Goal: Information Seeking & Learning: Learn about a topic

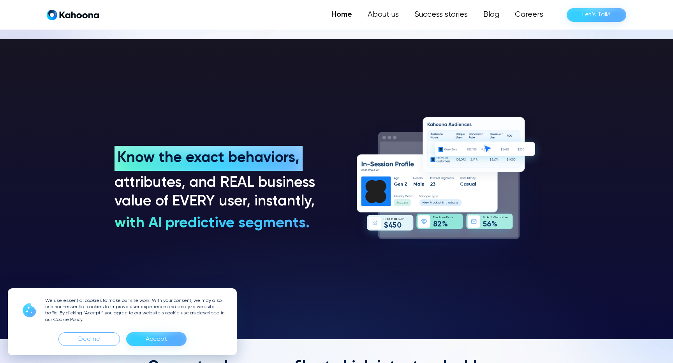
scroll to position [611, 0]
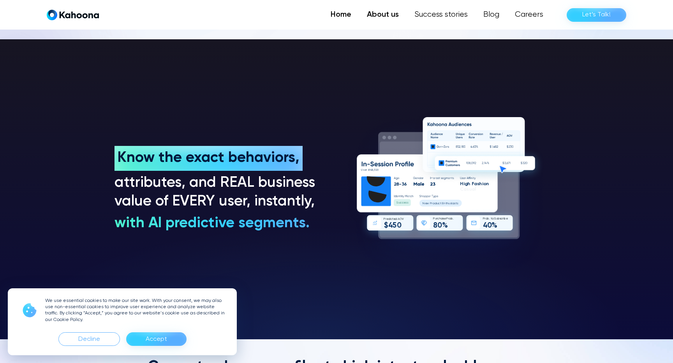
click at [388, 15] on link "About us" at bounding box center [383, 15] width 48 height 16
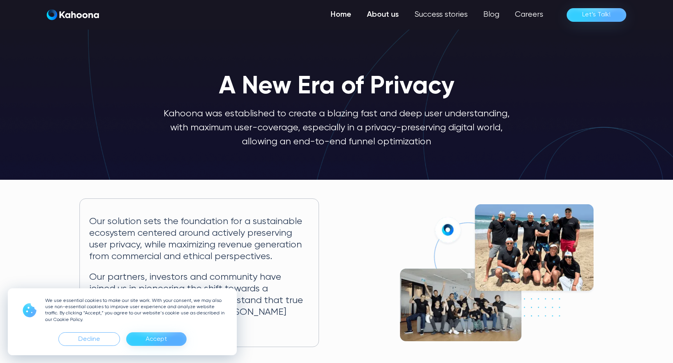
click at [341, 16] on link "Home" at bounding box center [341, 15] width 36 height 16
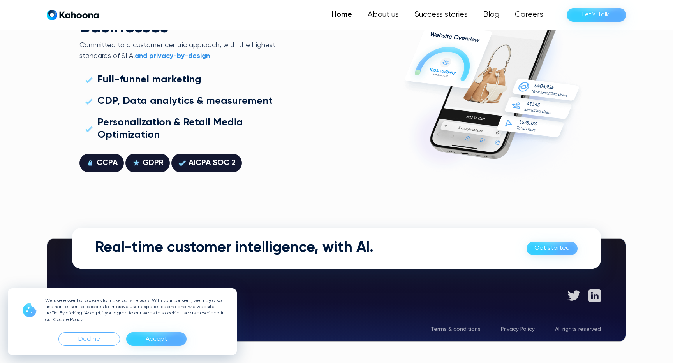
scroll to position [2228, 0]
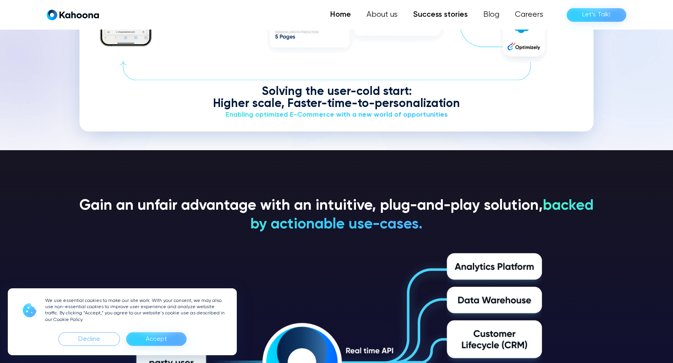
click at [453, 19] on link "Success stories" at bounding box center [440, 15] width 70 height 16
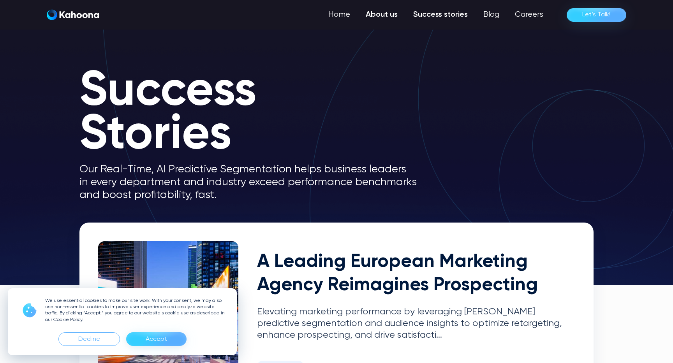
click at [393, 20] on link "About us" at bounding box center [382, 15] width 48 height 16
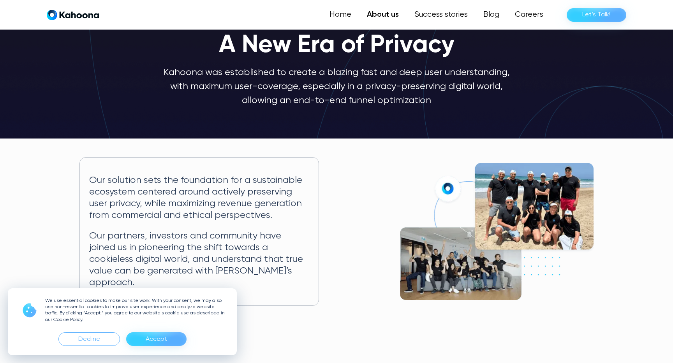
scroll to position [42, 0]
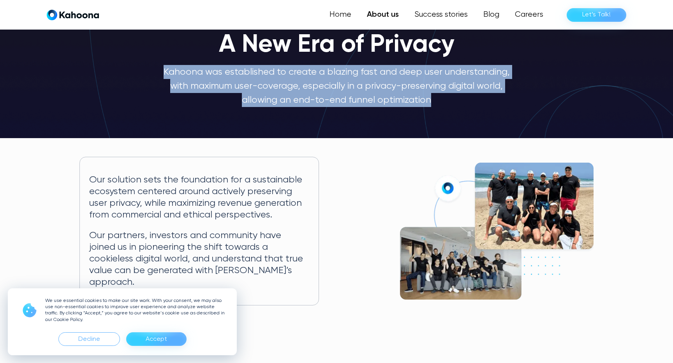
drag, startPoint x: 429, startPoint y: 101, endPoint x: 162, endPoint y: 72, distance: 268.3
click at [162, 72] on p "Kahoona was established to create a blazing fast and deep user understanding, w…" at bounding box center [336, 86] width 349 height 42
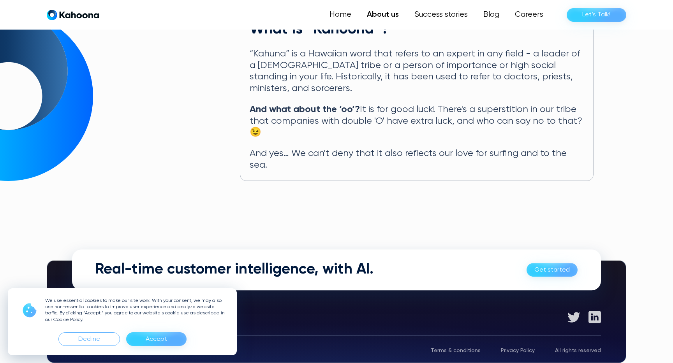
scroll to position [415, 0]
click at [327, 11] on link "Home" at bounding box center [341, 15] width 36 height 16
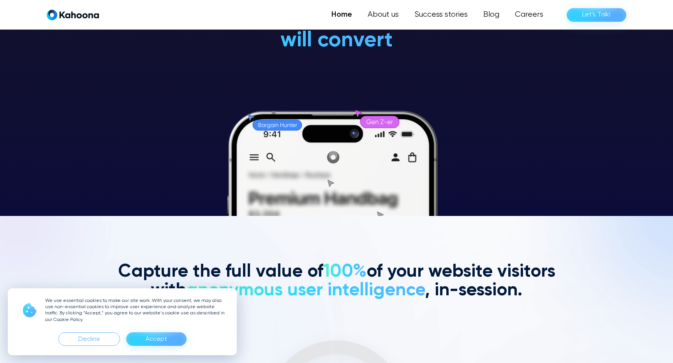
scroll to position [148, 0]
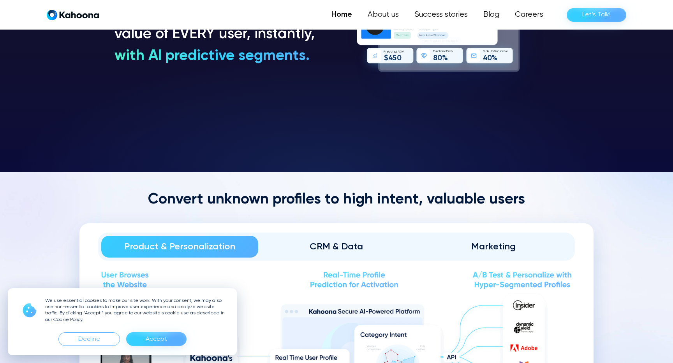
click at [364, 250] on div "CRM & Data" at bounding box center [336, 247] width 135 height 12
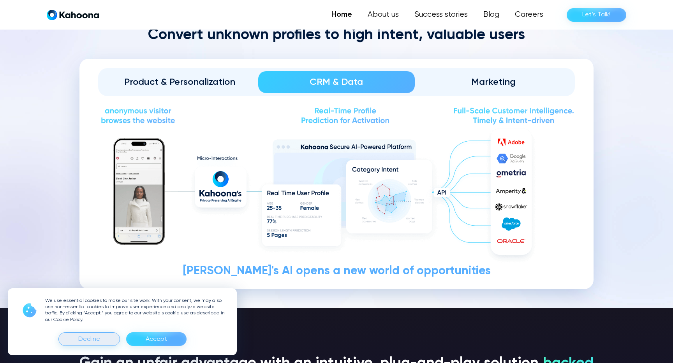
scroll to position [943, 0]
click at [94, 341] on div "Decline" at bounding box center [89, 339] width 22 height 12
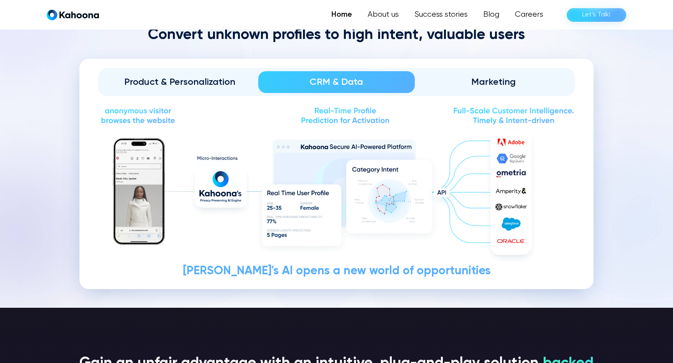
click at [496, 76] on div "Marketing" at bounding box center [493, 82] width 135 height 12
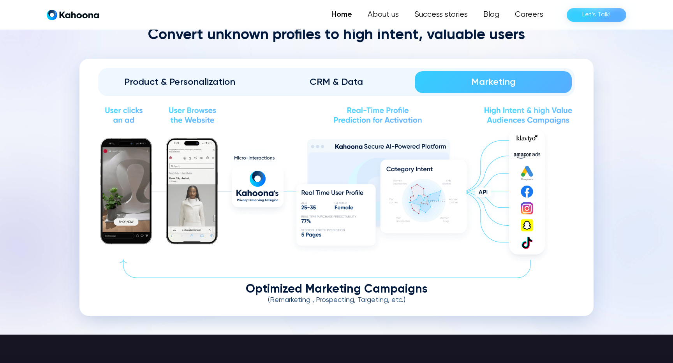
click at [169, 76] on div "Product & Personalization" at bounding box center [179, 82] width 135 height 12
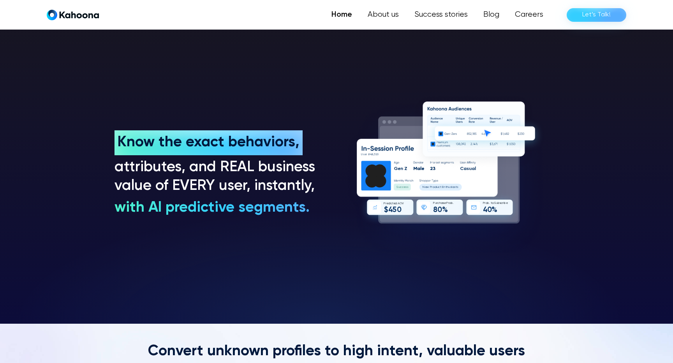
scroll to position [626, 0]
click at [278, 209] on h3 "with AI predictive segments." at bounding box center [211, 208] width 195 height 19
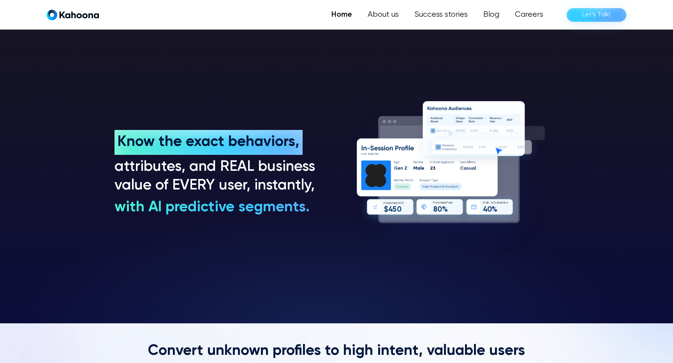
drag, startPoint x: 318, startPoint y: 209, endPoint x: 121, endPoint y: 144, distance: 207.6
click at [121, 144] on div "Know the exact behaviors, Know the exact behaviors, attributes, and REAL busine…" at bounding box center [216, 173] width 205 height 87
copy div "Know the exact behaviors, Know the exact behaviors, attributes, and REAL busine…"
